Goal: Browse casually

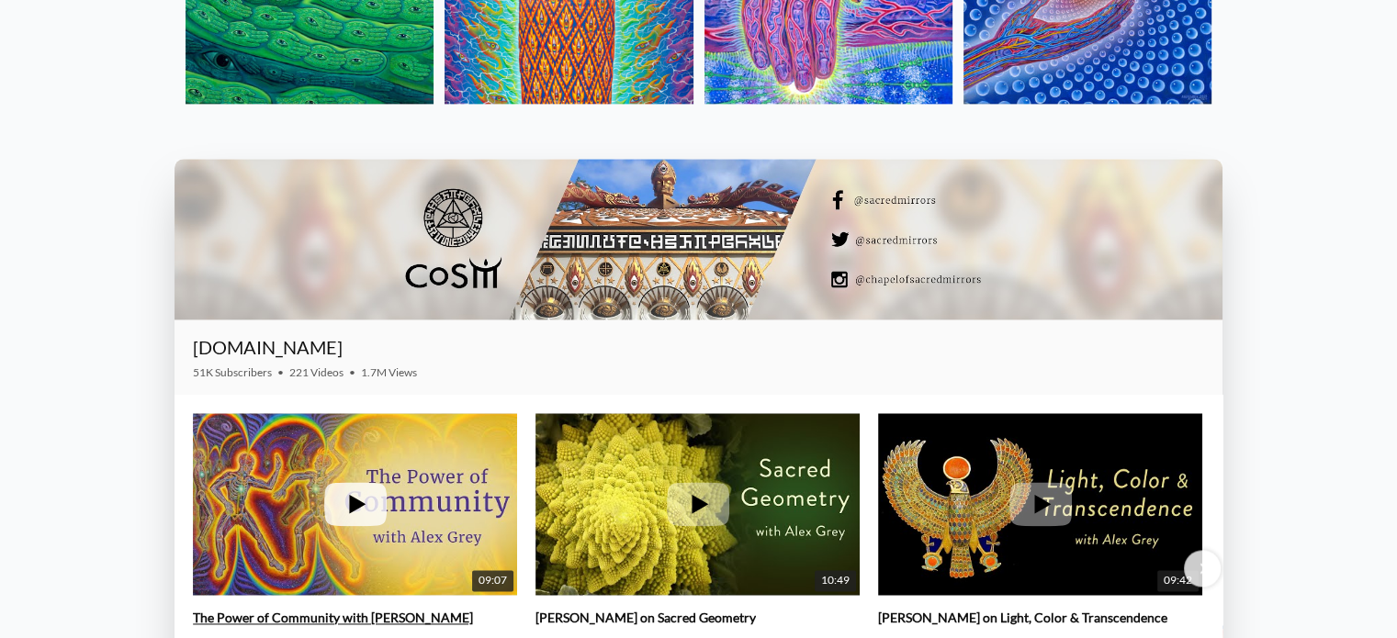
scroll to position [2297, 0]
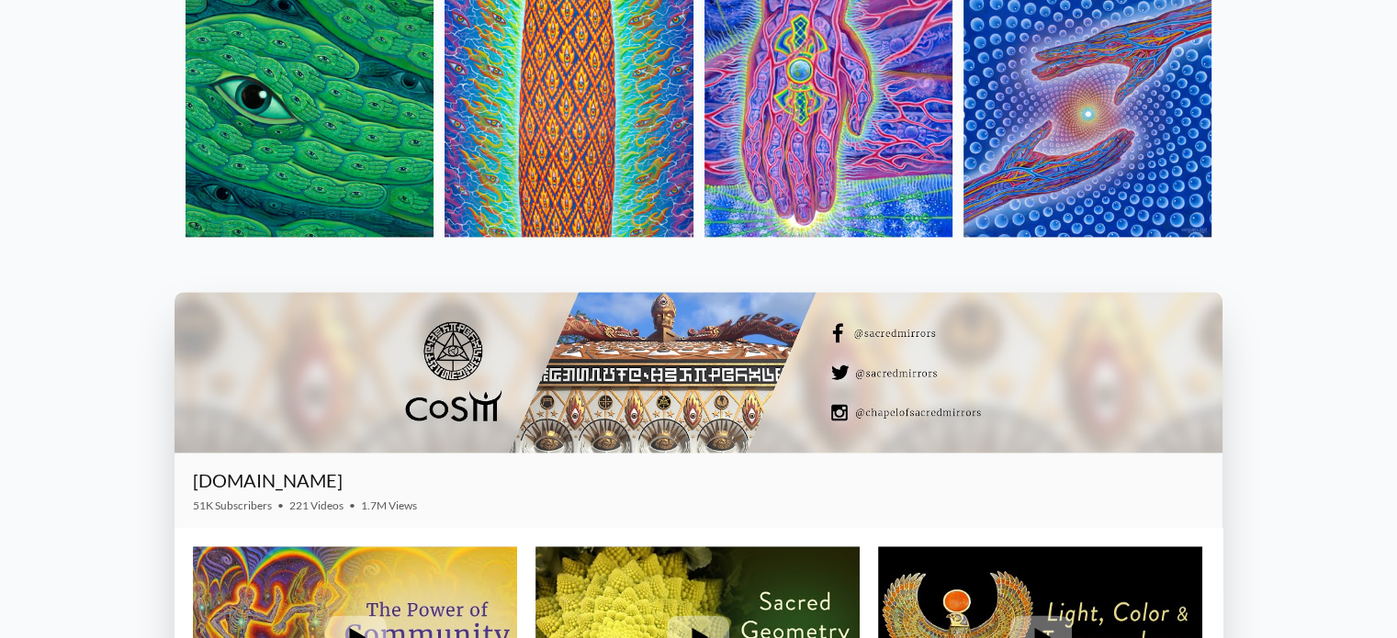
click at [316, 158] on img at bounding box center [310, 113] width 248 height 248
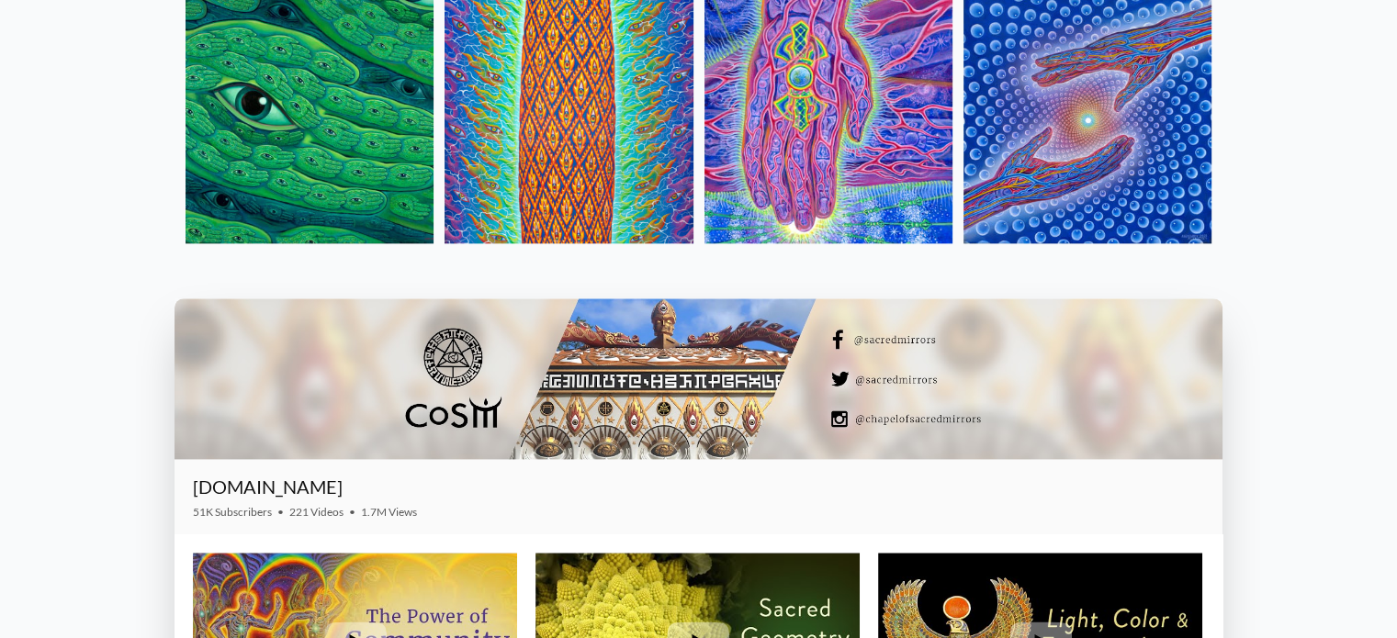
click at [636, 153] on img at bounding box center [569, 119] width 248 height 248
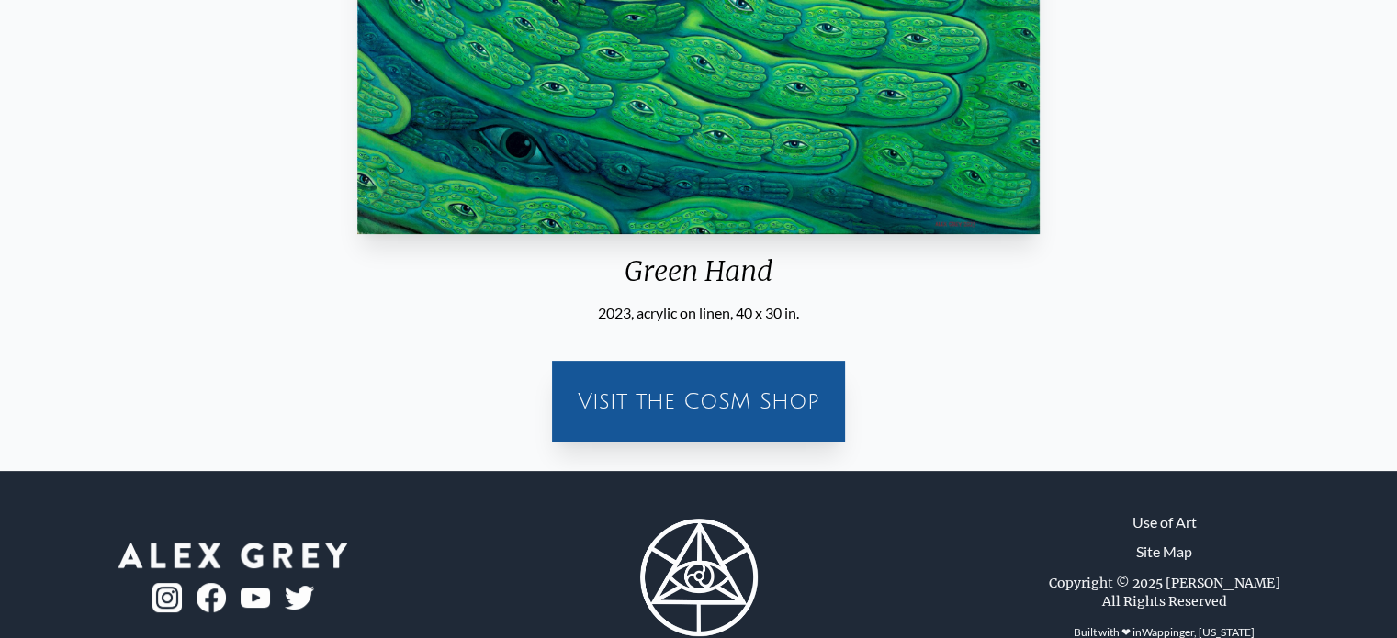
scroll to position [496, 0]
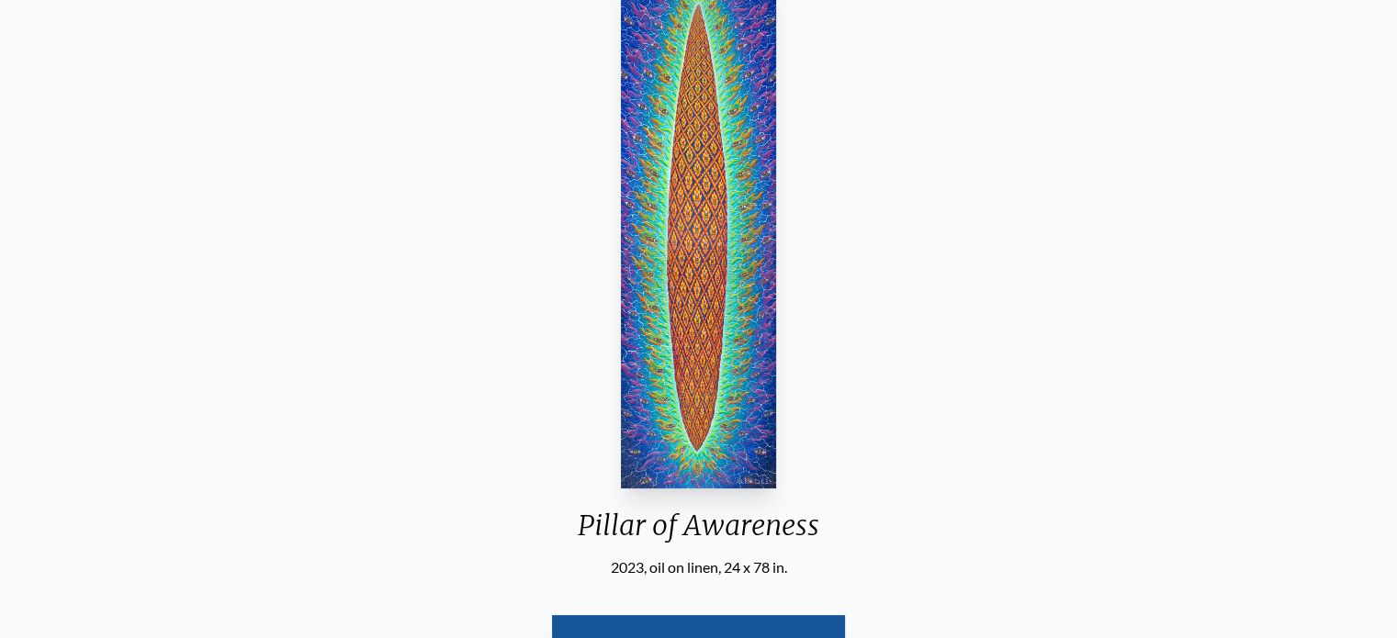
scroll to position [184, 0]
